Goal: Information Seeking & Learning: Learn about a topic

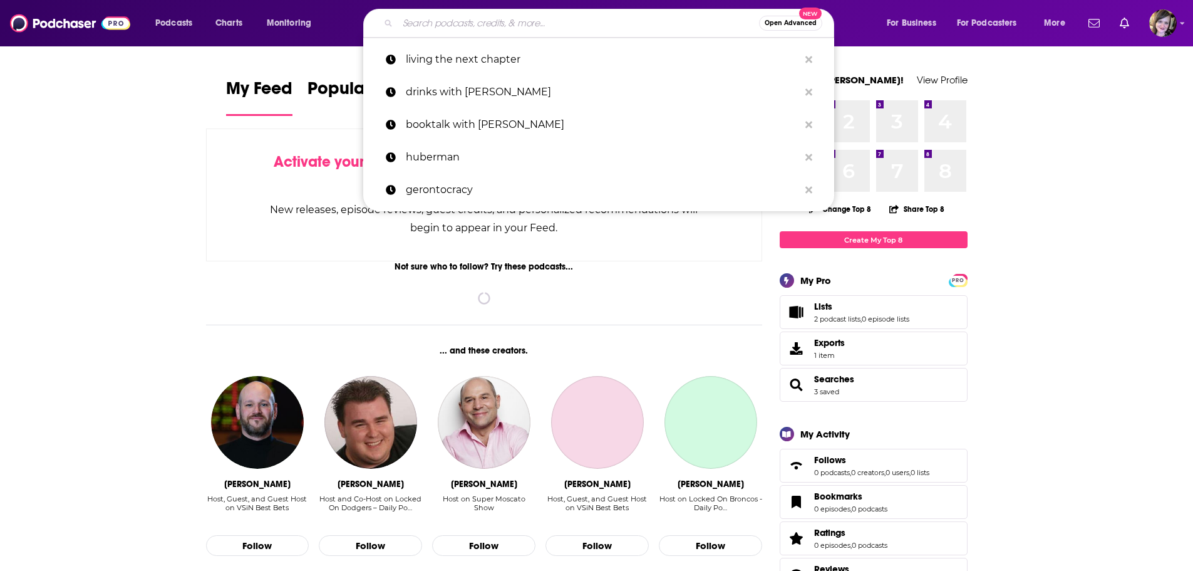
click at [462, 15] on input "Search podcasts, credits, & more..." at bounding box center [578, 23] width 361 height 20
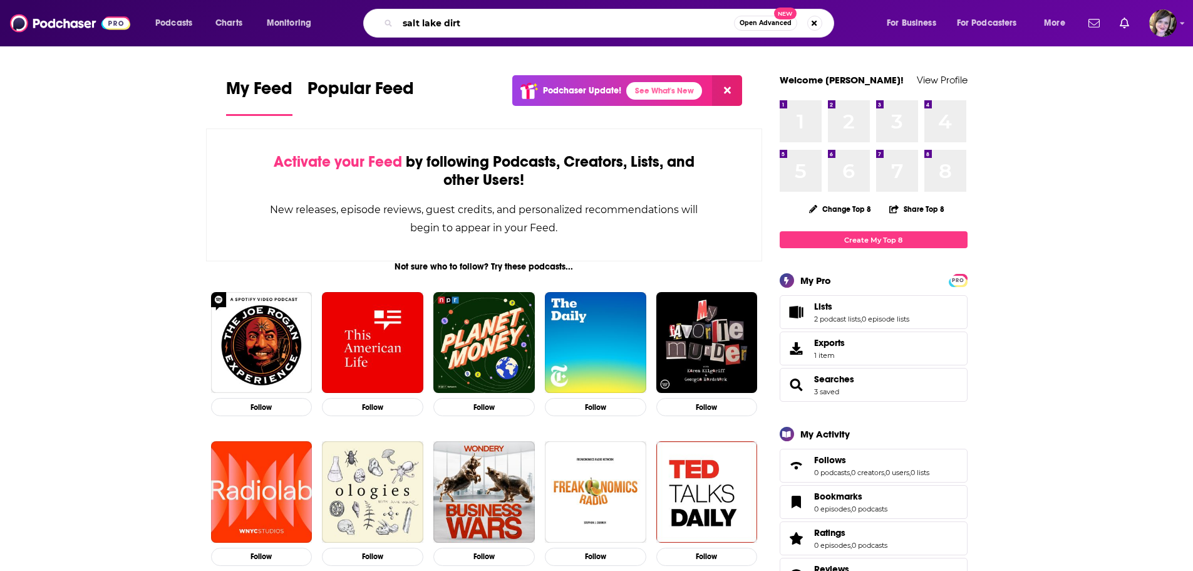
type input "salt lake dirt"
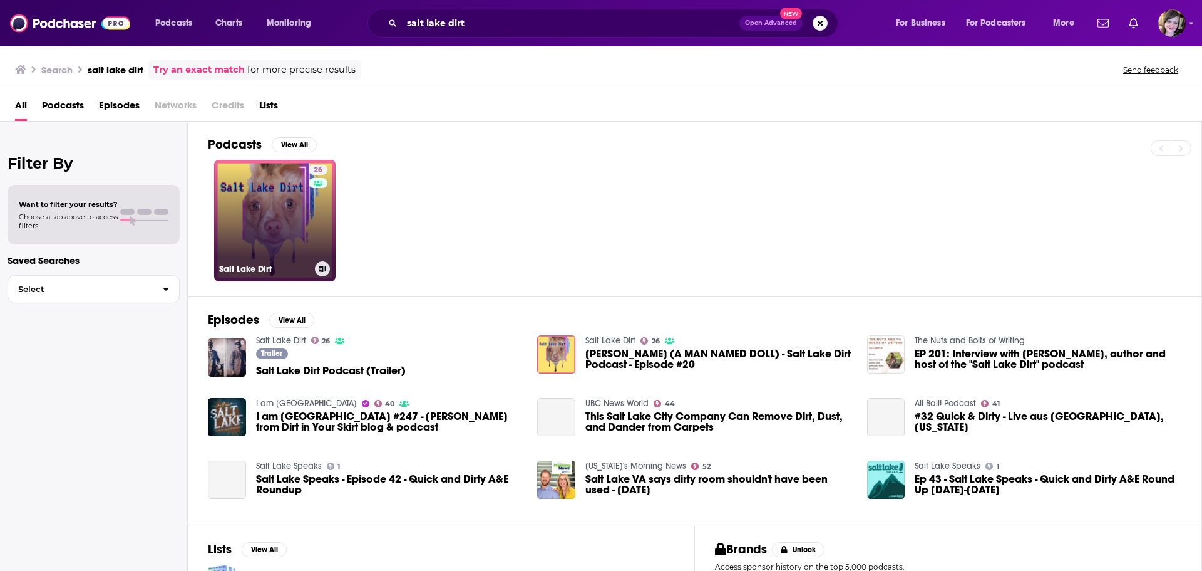
click at [282, 223] on link "26 Salt Lake Dirt" at bounding box center [274, 220] width 121 height 121
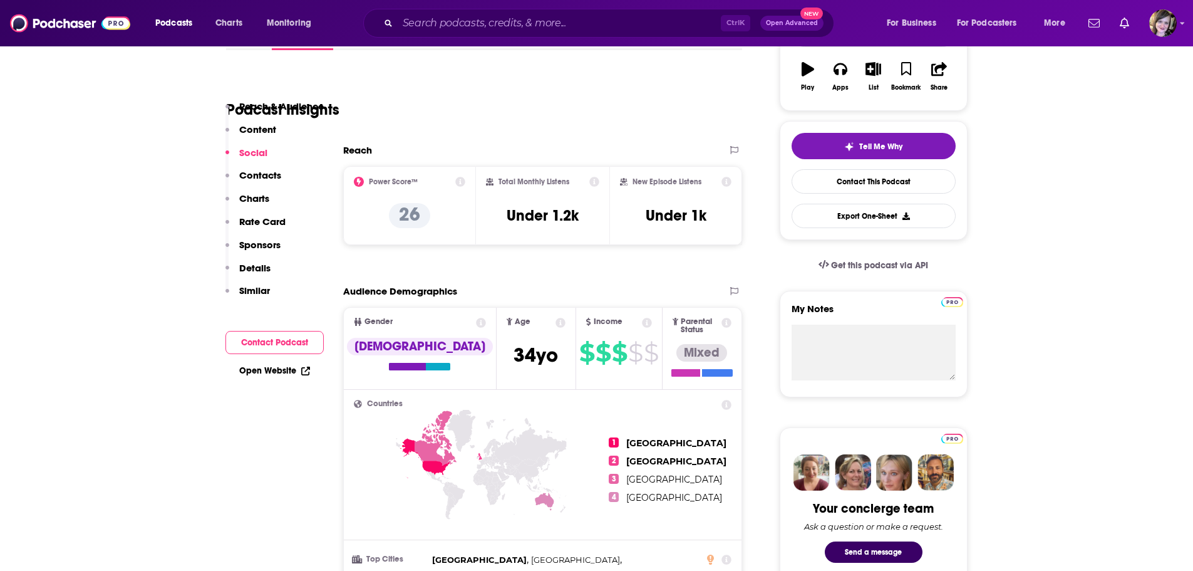
scroll to position [860, 0]
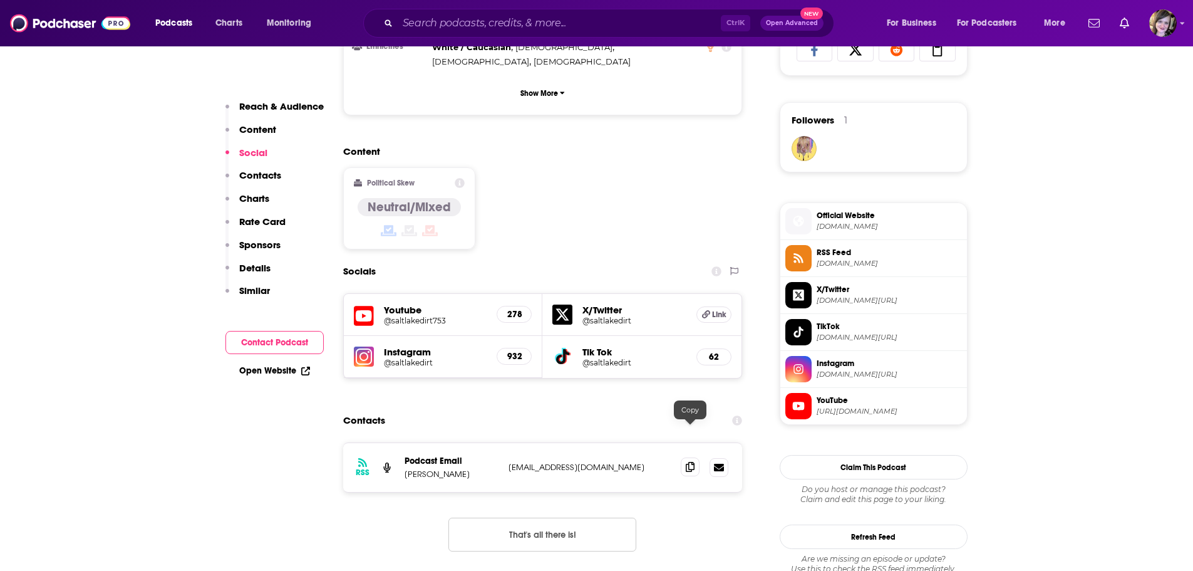
click at [688, 462] on icon at bounding box center [690, 467] width 9 height 10
